Goal: Information Seeking & Learning: Learn about a topic

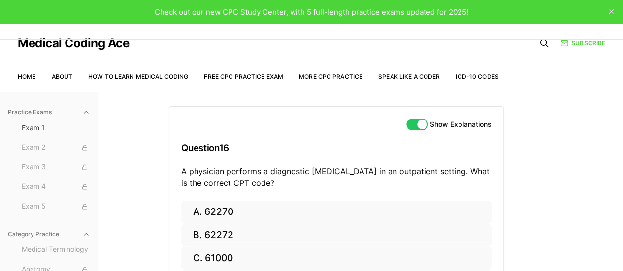
click at [595, 94] on div "Practice Exams Exam 1 Exam 2 Exam 3 Exam 4 Exam 5 Category Practice Medical Ter…" at bounding box center [311, 226] width 623 height 271
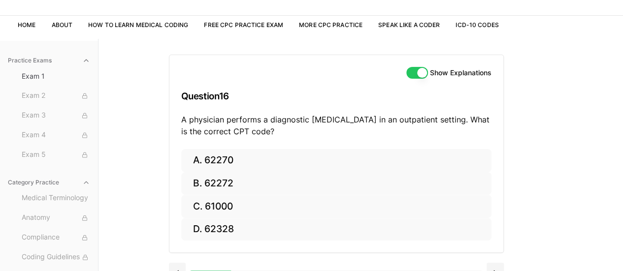
scroll to position [91, 0]
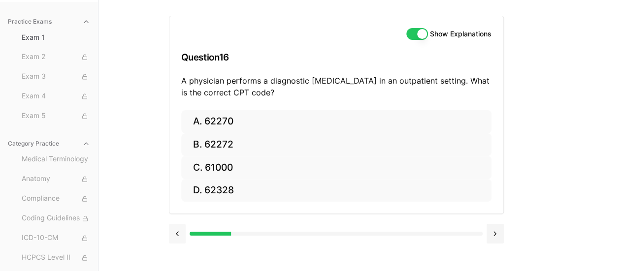
click at [170, 236] on button at bounding box center [177, 234] width 17 height 20
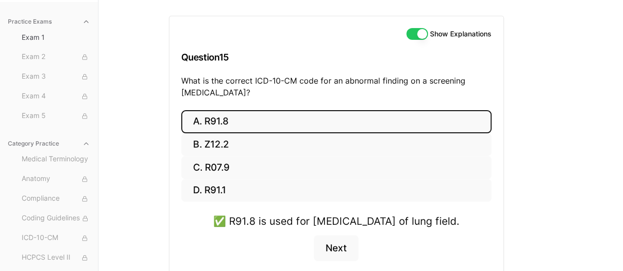
click at [174, 237] on div "A. R91.8 B. Z12.2 C. R07.9 D. R91.1 ✅ R91.8 is used for [MEDICAL_DATA] of lung …" at bounding box center [336, 197] width 334 height 175
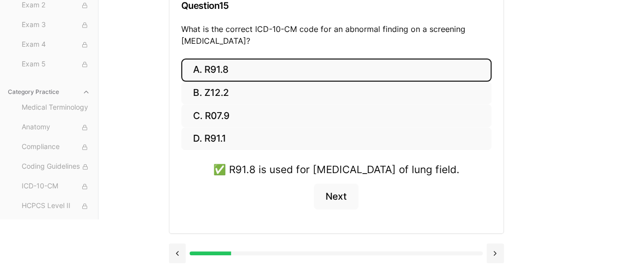
drag, startPoint x: 228, startPoint y: 256, endPoint x: 204, endPoint y: 254, distance: 23.2
click at [204, 254] on div at bounding box center [336, 254] width 335 height 20
click at [177, 254] on button at bounding box center [177, 254] width 17 height 20
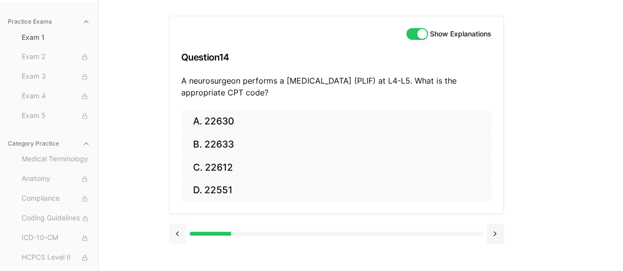
click at [173, 236] on button at bounding box center [177, 234] width 17 height 20
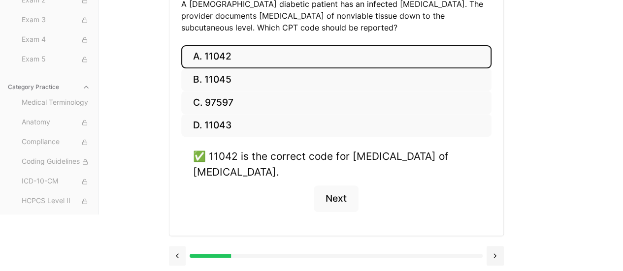
click at [180, 249] on button at bounding box center [177, 256] width 17 height 20
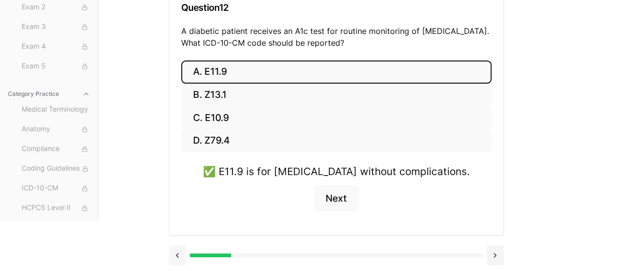
click at [180, 249] on button at bounding box center [177, 256] width 17 height 20
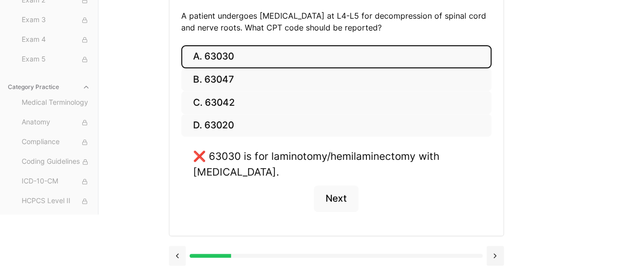
click at [180, 249] on button at bounding box center [177, 256] width 17 height 20
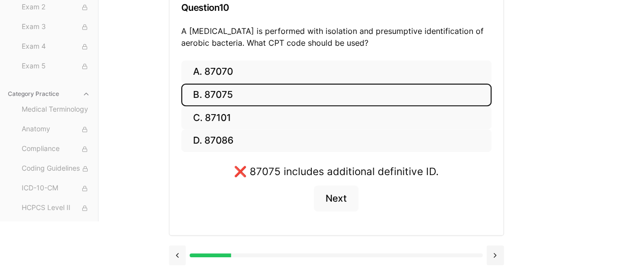
click at [180, 249] on button at bounding box center [177, 256] width 17 height 20
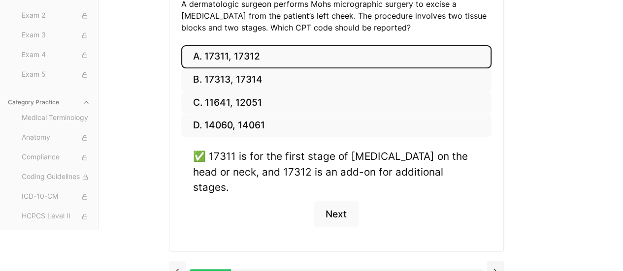
click at [180, 262] on button at bounding box center [177, 272] width 17 height 20
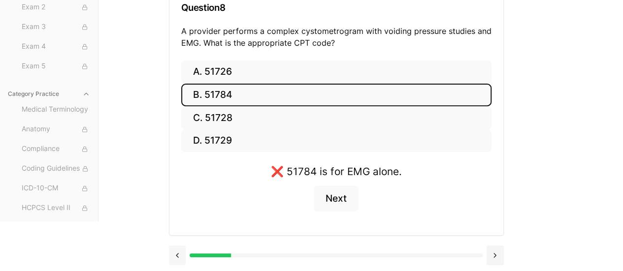
click at [180, 249] on button at bounding box center [177, 256] width 17 height 20
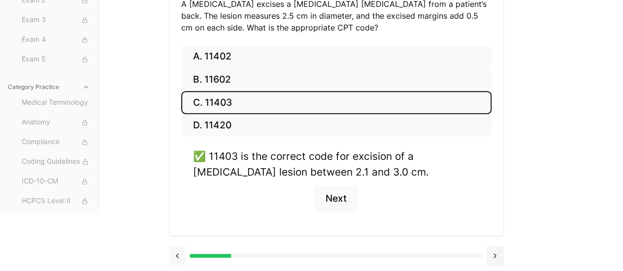
click at [180, 249] on button at bounding box center [177, 256] width 17 height 20
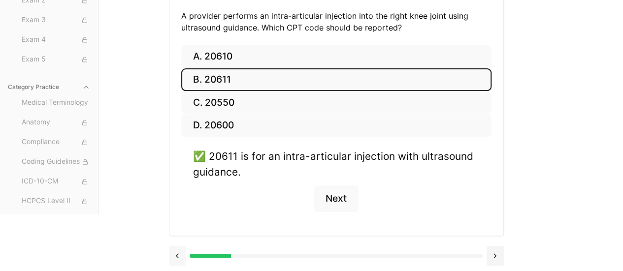
click at [180, 249] on button at bounding box center [177, 256] width 17 height 20
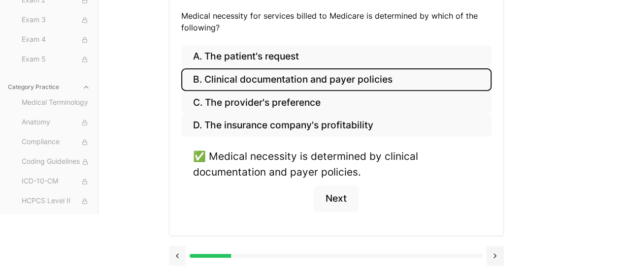
click at [180, 250] on button at bounding box center [177, 256] width 17 height 20
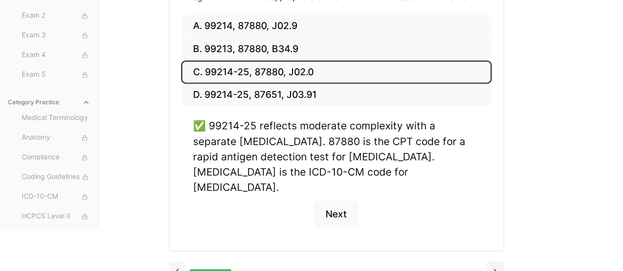
click at [180, 262] on button at bounding box center [177, 272] width 17 height 20
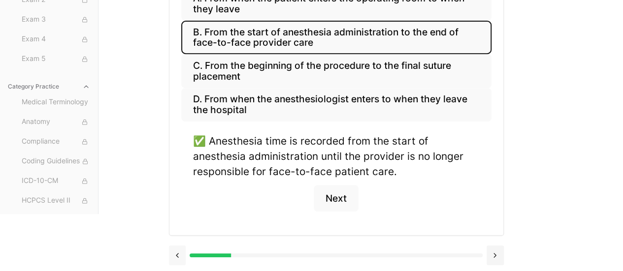
click at [180, 251] on button at bounding box center [177, 256] width 17 height 20
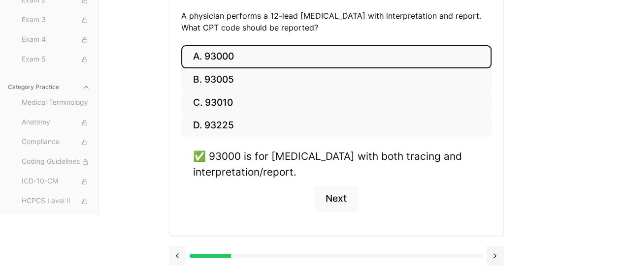
click at [180, 251] on button at bounding box center [177, 256] width 17 height 20
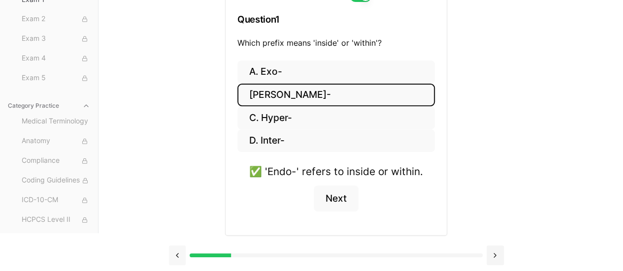
click at [180, 251] on button at bounding box center [177, 256] width 17 height 20
drag, startPoint x: 502, startPoint y: 256, endPoint x: 497, endPoint y: 255, distance: 5.1
click at [501, 256] on button at bounding box center [495, 256] width 17 height 20
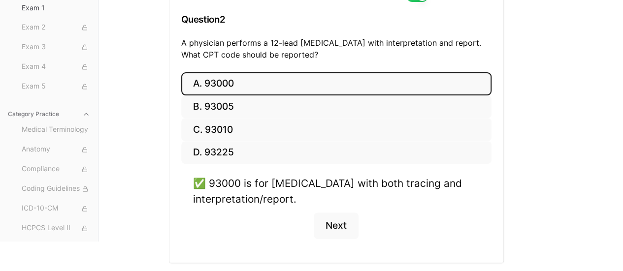
click at [495, 254] on div "A. 93000 B. 93005 C. 93010 D. 93225 ✅ 93000 is for [MEDICAL_DATA] with both tra…" at bounding box center [336, 167] width 334 height 191
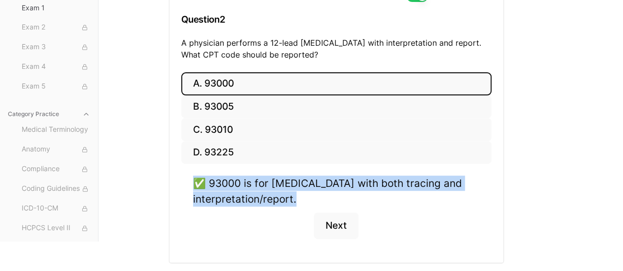
click at [495, 254] on div "A. 93000 B. 93005 C. 93010 D. 93225 ✅ 93000 is for [MEDICAL_DATA] with both tra…" at bounding box center [336, 167] width 334 height 191
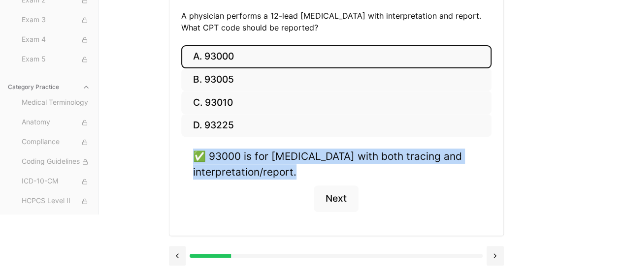
click at [495, 254] on button at bounding box center [495, 256] width 17 height 20
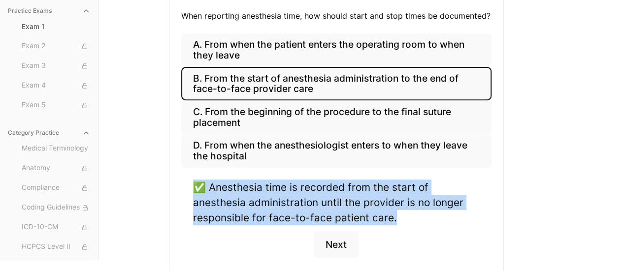
click at [495, 254] on div "A. From when the patient enters the operating room to when they leave B. From t…" at bounding box center [336, 157] width 334 height 248
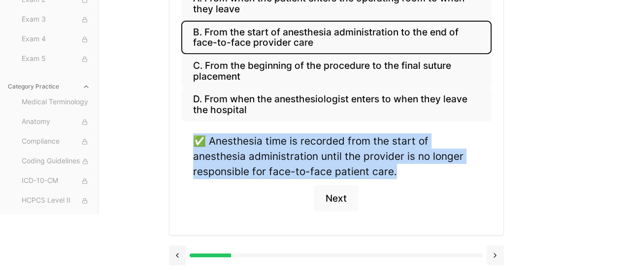
click at [499, 246] on button at bounding box center [495, 256] width 17 height 20
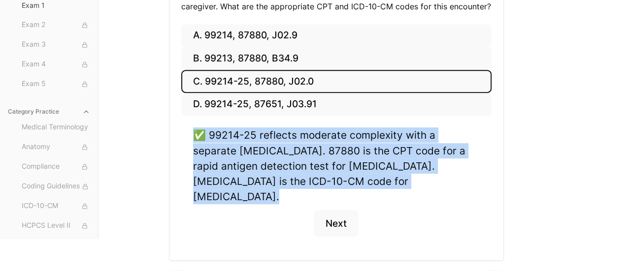
scroll to position [233, 0]
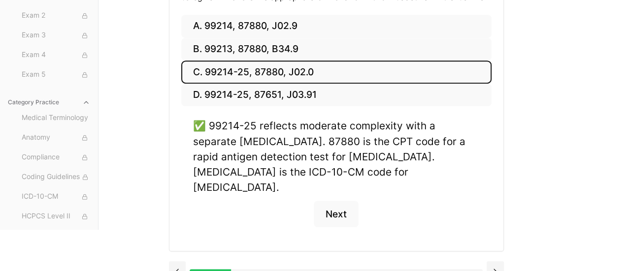
click at [501, 266] on div at bounding box center [336, 270] width 335 height 37
click at [496, 262] on button at bounding box center [495, 272] width 17 height 20
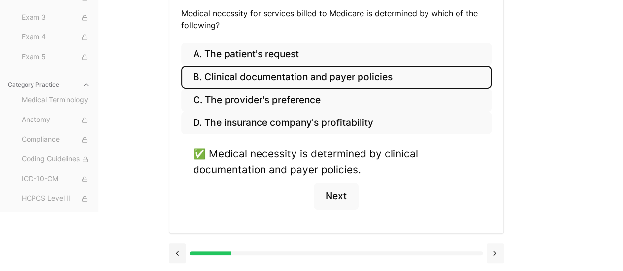
scroll to position [156, 0]
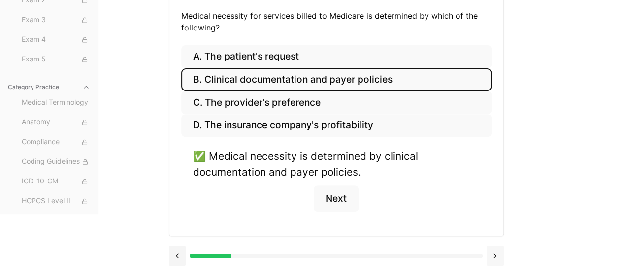
click at [496, 255] on button at bounding box center [495, 256] width 17 height 20
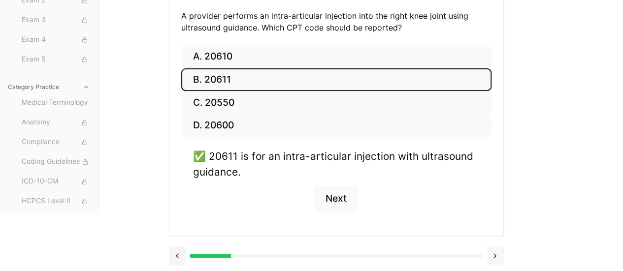
click at [496, 255] on button at bounding box center [495, 256] width 17 height 20
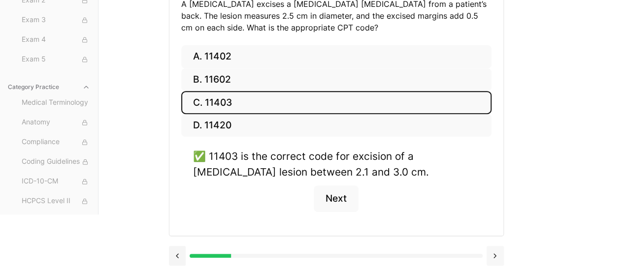
click at [496, 255] on button at bounding box center [495, 256] width 17 height 20
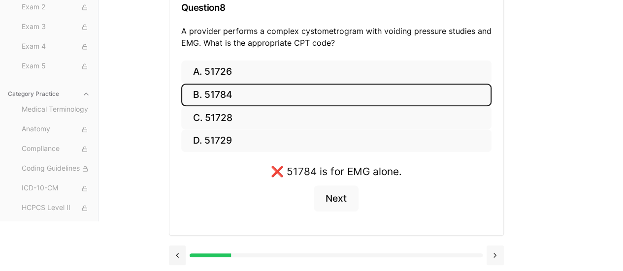
click at [496, 255] on button at bounding box center [495, 256] width 17 height 20
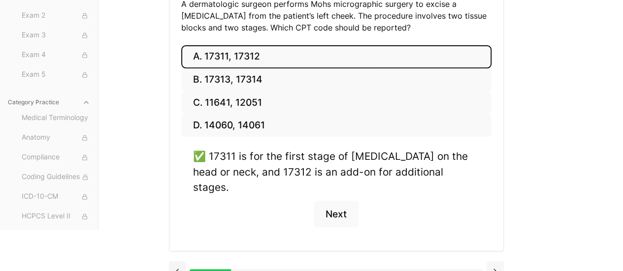
click at [496, 262] on button at bounding box center [495, 272] width 17 height 20
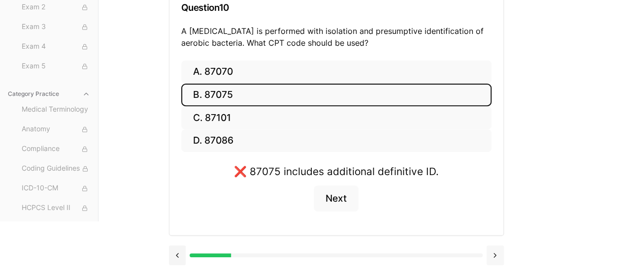
click at [496, 255] on button at bounding box center [495, 256] width 17 height 20
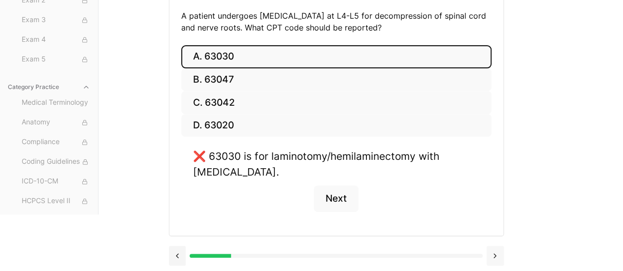
click at [496, 255] on button at bounding box center [495, 256] width 17 height 20
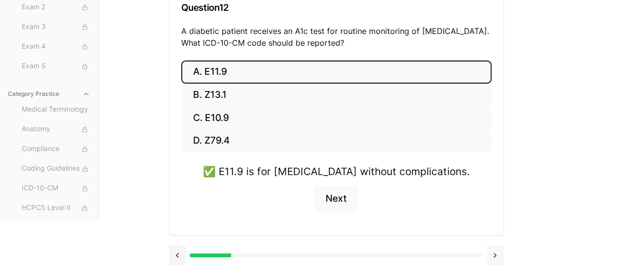
click at [496, 255] on button at bounding box center [495, 256] width 17 height 20
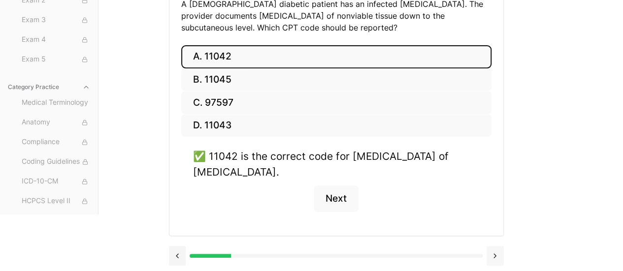
click at [496, 255] on button at bounding box center [495, 256] width 17 height 20
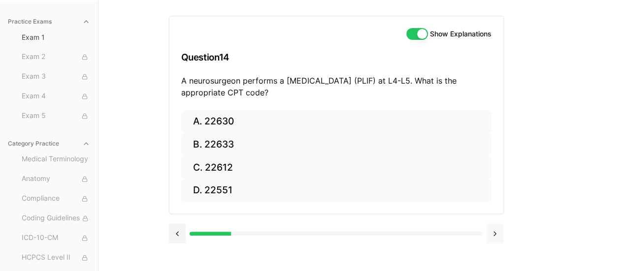
click at [496, 255] on div "Show Explanations Question 14 A neurosurgeon performs a [MEDICAL_DATA] (PLIF) a…" at bounding box center [361, 135] width 384 height 271
click at [496, 241] on button at bounding box center [495, 234] width 17 height 20
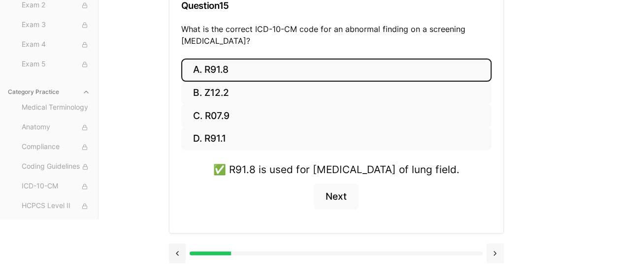
click at [497, 247] on button at bounding box center [495, 254] width 17 height 20
